Goal: Information Seeking & Learning: Learn about a topic

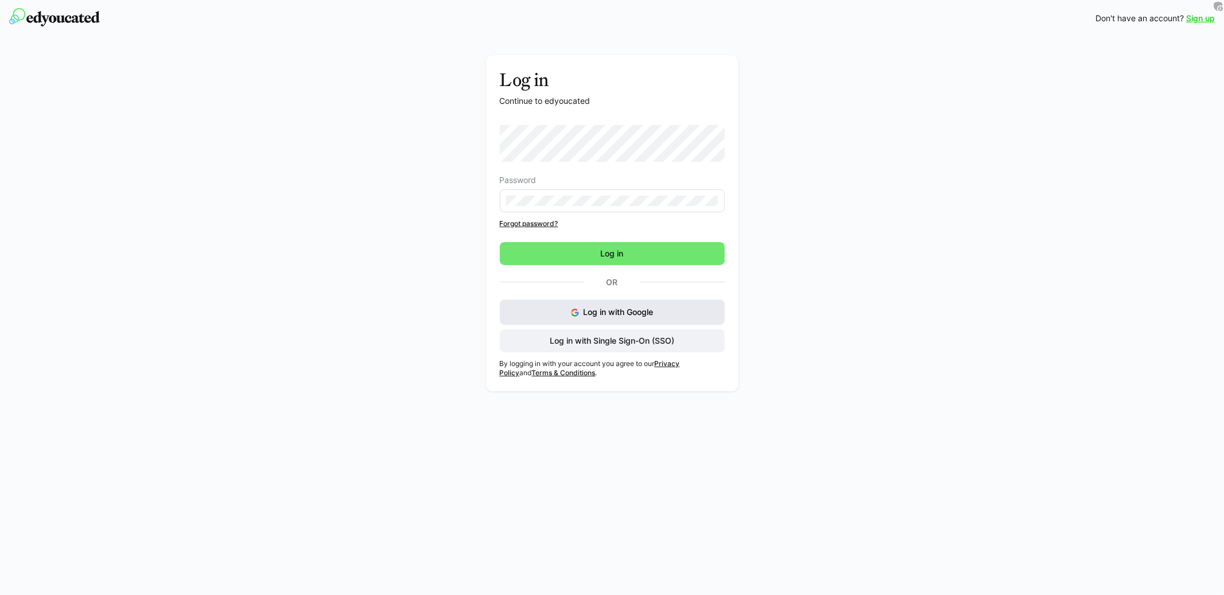
click at [602, 306] on button "Log in with Google" at bounding box center [612, 311] width 225 height 25
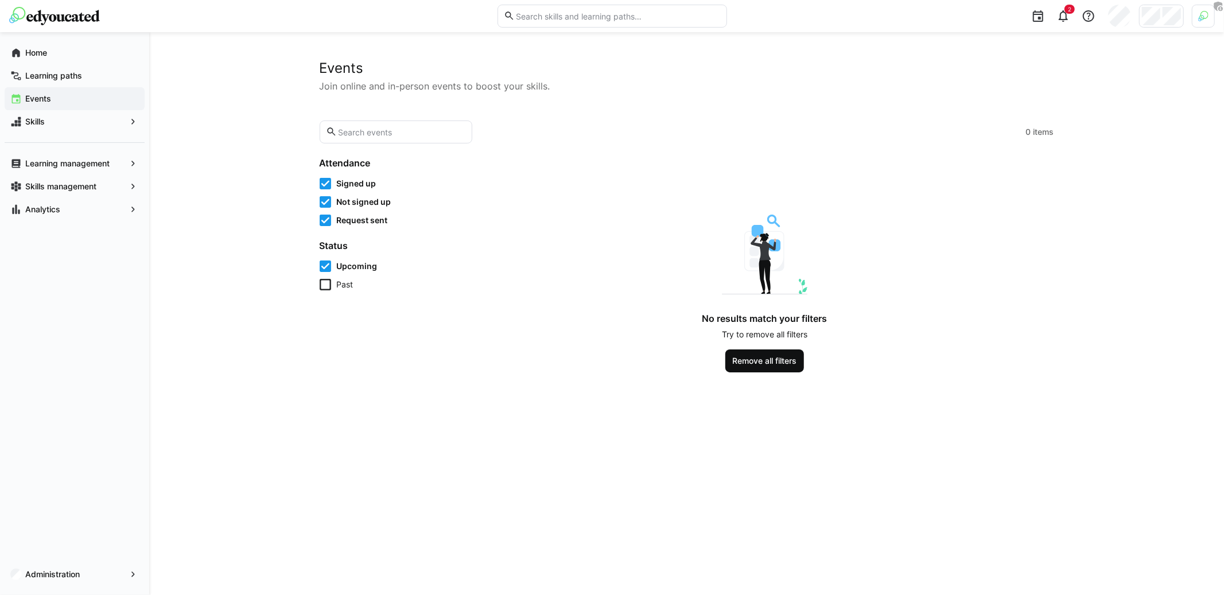
click at [758, 359] on span "Remove all filters" at bounding box center [765, 360] width 68 height 11
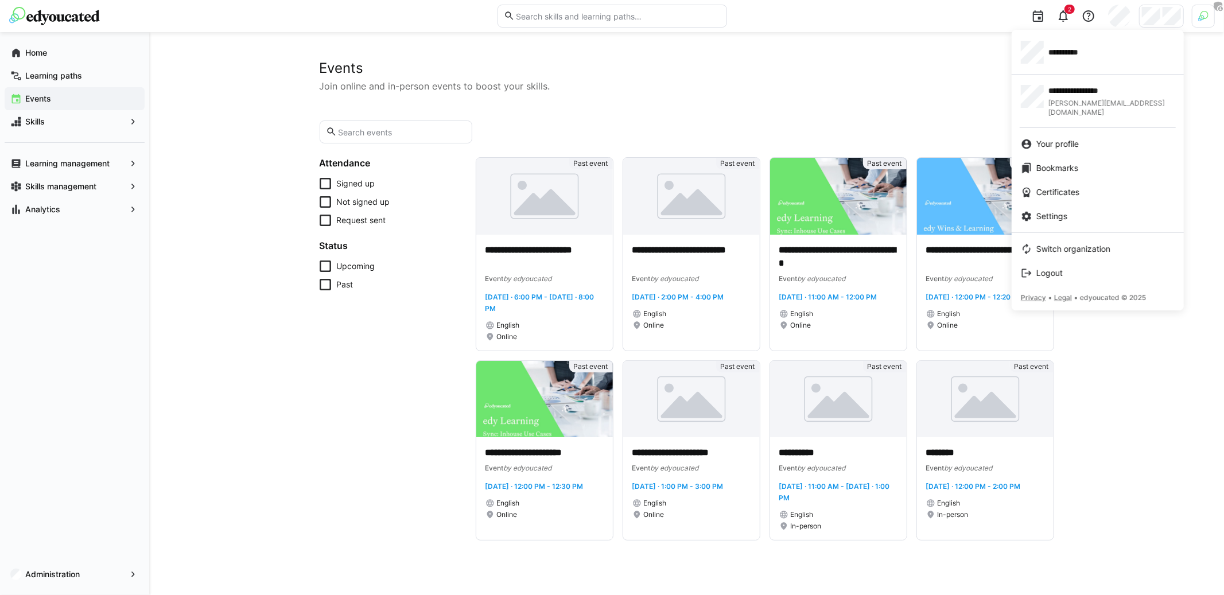
click at [972, 63] on div at bounding box center [612, 297] width 1224 height 595
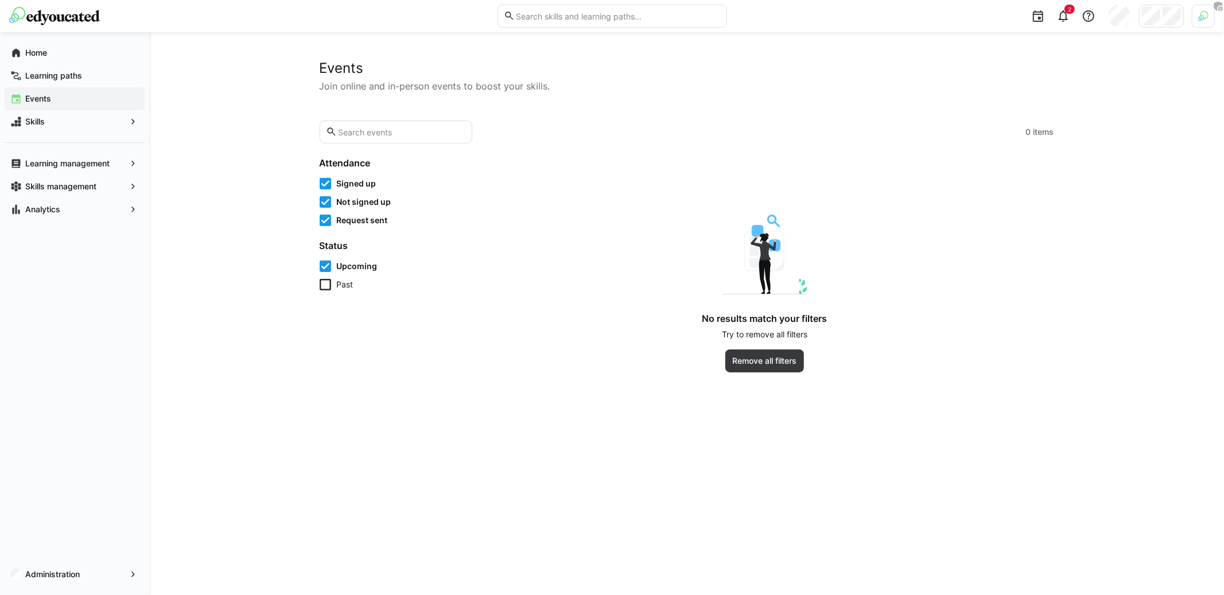
click at [707, 168] on app-learning-events-cards-grid "No results match your filters Try to remove all filters Remove all filters" at bounding box center [765, 264] width 578 height 215
click at [748, 352] on span "Remove all filters" at bounding box center [764, 360] width 79 height 23
